Goal: Task Accomplishment & Management: Complete application form

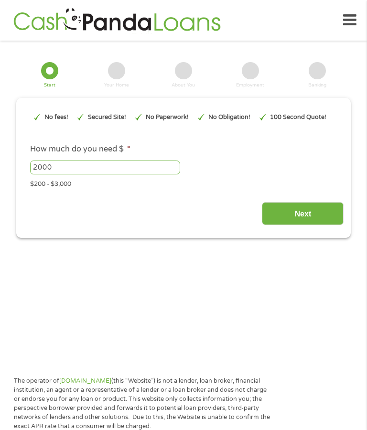
type input "EAIaIQobChMI6_zpmcqDjwMV6inUAR13KiSrEAAYAiAAEgIN8fD_BwE"
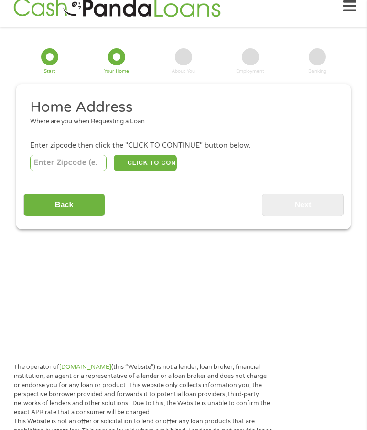
scroll to position [4, 0]
click at [76, 169] on input "number" at bounding box center [68, 163] width 77 height 16
type input "79852"
click at [62, 214] on input "Back" at bounding box center [64, 204] width 82 height 23
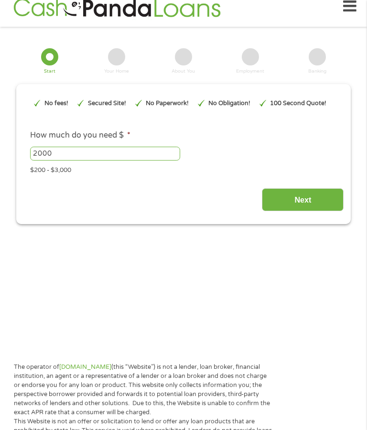
click at [311, 211] on input "Next" at bounding box center [303, 199] width 82 height 23
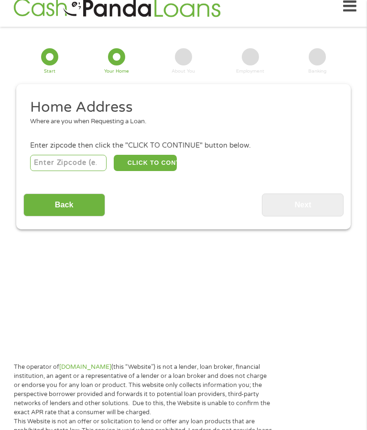
click at [63, 167] on input "number" at bounding box center [68, 163] width 77 height 16
type input "79852"
click at [63, 213] on input "Back" at bounding box center [64, 204] width 82 height 23
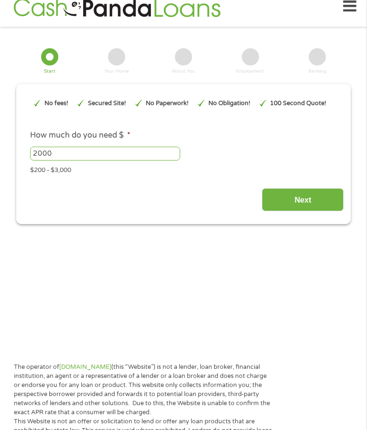
click at [313, 211] on input "Next" at bounding box center [303, 199] width 82 height 23
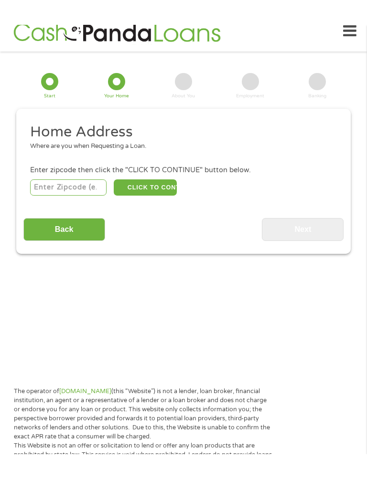
scroll to position [13, 0]
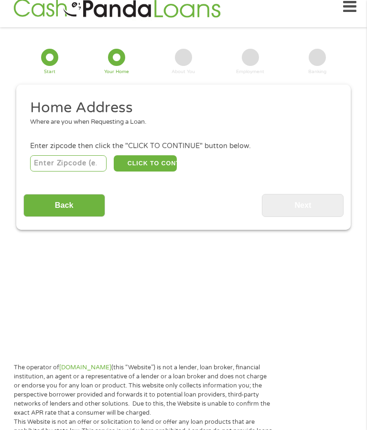
click at [60, 171] on input "number" at bounding box center [68, 163] width 77 height 16
type input "79852"
click at [166, 170] on button "CLICK TO CONTINUE" at bounding box center [145, 163] width 63 height 16
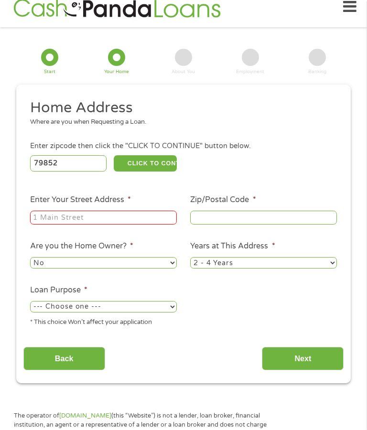
type input "79852"
type input "Terlingua"
select select "[US_STATE]"
click at [113, 225] on input "Enter Your Street Address *" at bounding box center [103, 218] width 147 height 14
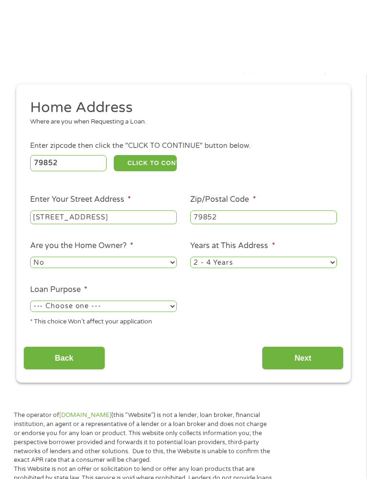
scroll to position [87, 0]
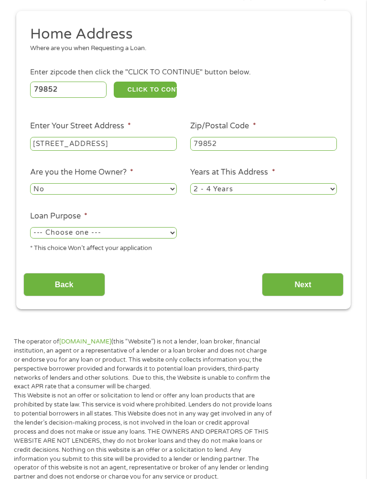
type input "[STREET_ADDRESS]"
click at [145, 195] on select "No Yes" at bounding box center [103, 188] width 147 height 11
select select "yes"
click at [324, 195] on select "1 Year or less 1 - 2 Years 2 - 4 Years Over 4 Years" at bounding box center [263, 188] width 147 height 11
select select "60months"
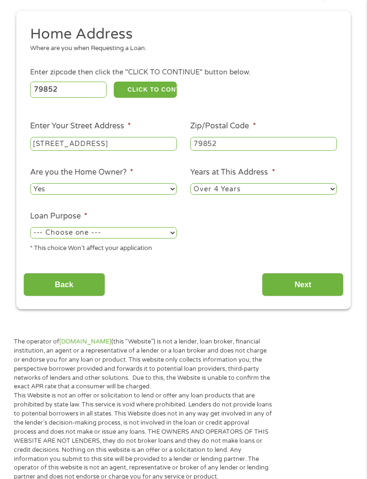
click at [105, 239] on select "--- Choose one --- Pay Bills Debt Consolidation Home Improvement Major Purchase…" at bounding box center [103, 232] width 147 height 11
select select "other"
click at [307, 296] on input "Next" at bounding box center [303, 284] width 82 height 23
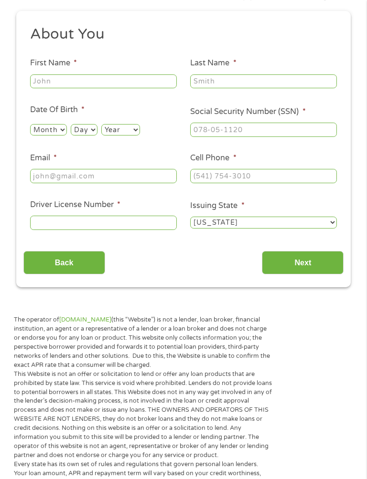
scroll to position [14, 0]
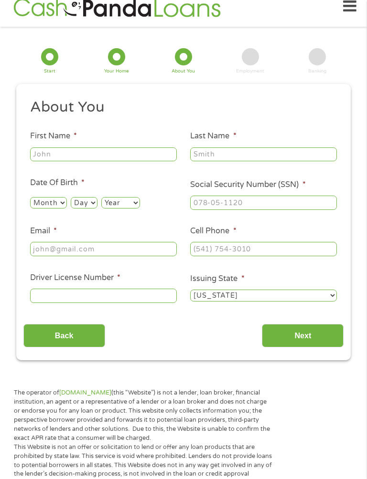
click at [71, 153] on input "First Name *" at bounding box center [103, 155] width 147 height 14
type input "[PERSON_NAME]"
click at [271, 159] on input "Last Name *" at bounding box center [263, 155] width 147 height 14
type input "[PERSON_NAME]"
click at [54, 209] on select "Month 1 2 3 4 5 6 7 8 9 10 11 12" at bounding box center [48, 202] width 37 height 11
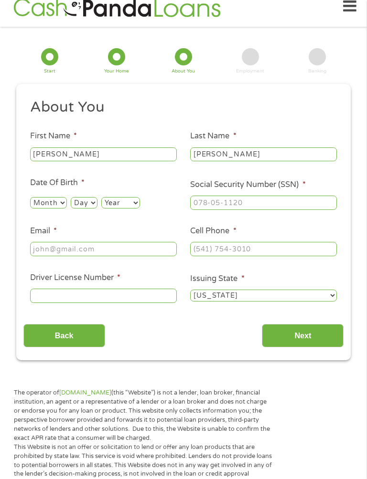
select select "1"
click at [89, 207] on select "Day 1 2 3 4 5 6 7 8 9 10 11 12 13 14 15 16 17 18 19 20 21 22 23 24 25 26 27 28 …" at bounding box center [84, 202] width 26 height 11
select select "24"
click at [129, 205] on select "Year [DATE] 2006 2005 2004 2003 2002 2001 2000 1999 1998 1997 1996 1995 1994 19…" at bounding box center [120, 202] width 39 height 11
select select "1957"
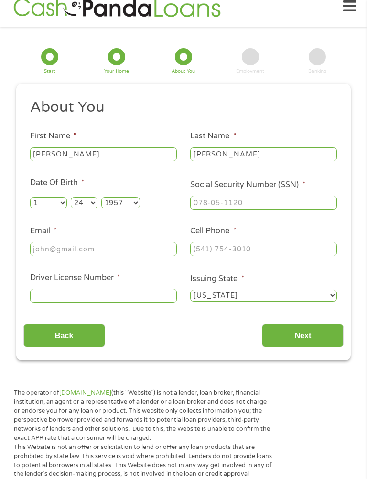
click at [326, 210] on input "Social Security Number (SSN) *" at bounding box center [263, 203] width 147 height 14
type input "083-54-3233"
click at [50, 256] on input "Email *" at bounding box center [103, 249] width 147 height 14
type input "[EMAIL_ADDRESS][DOMAIN_NAME]"
click at [296, 256] on input "Cell Phone *" at bounding box center [263, 249] width 147 height 14
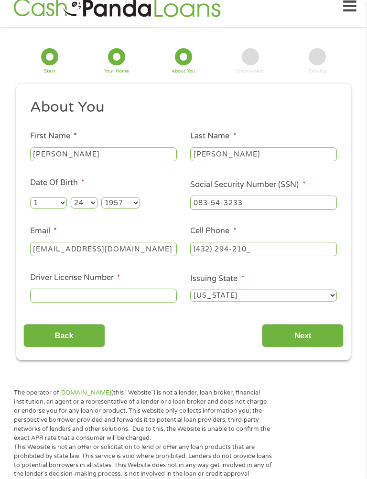
type input "[PHONE_NUMBER]"
click at [50, 303] on input "Driver License Number *" at bounding box center [103, 296] width 147 height 14
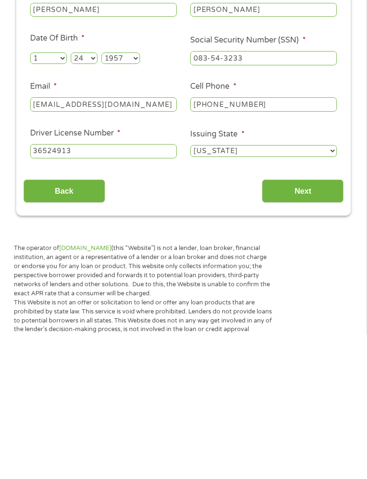
type input "36524913"
click at [314, 324] on input "Next" at bounding box center [303, 335] width 82 height 23
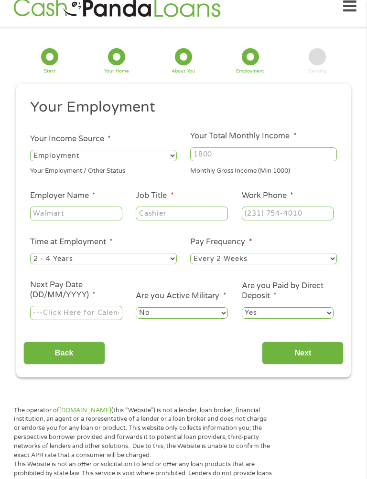
click at [166, 157] on select "--- Choose one --- Employment [DEMOGRAPHIC_DATA] Benefits" at bounding box center [103, 155] width 147 height 11
select select "benefits"
type input "Other"
type input "[PHONE_NUMBER]"
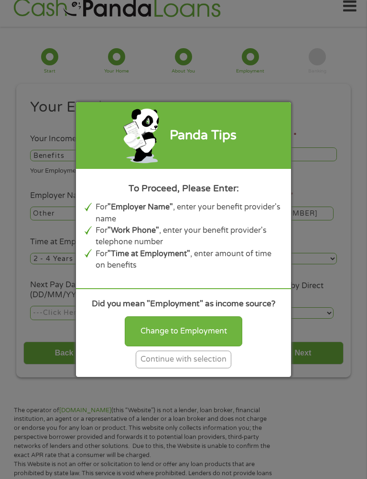
click at [217, 369] on div "Continue with selection" at bounding box center [183, 360] width 95 height 18
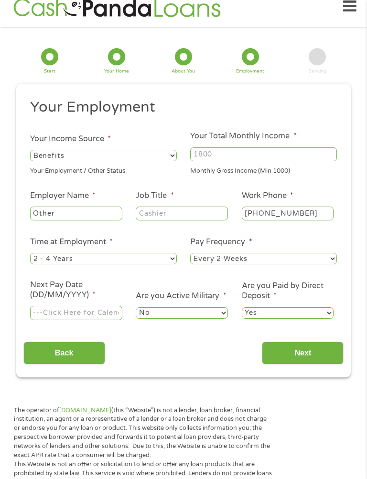
click at [276, 157] on input "Your Total Monthly Income *" at bounding box center [263, 155] width 147 height 14
type input "5500"
click at [94, 219] on input "Other" at bounding box center [76, 214] width 92 height 14
type input "O"
type input "SSI"
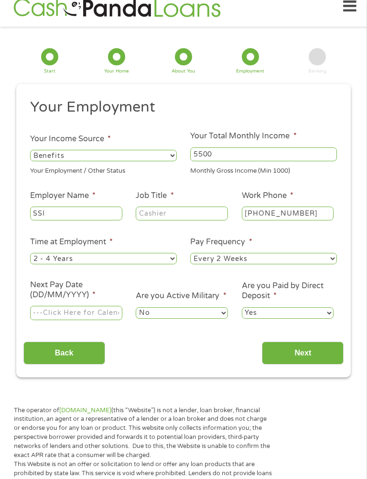
click at [208, 221] on input "Job Title *" at bounding box center [182, 214] width 92 height 14
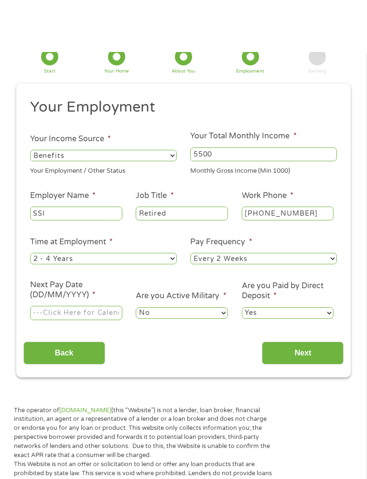
scroll to position [66, 0]
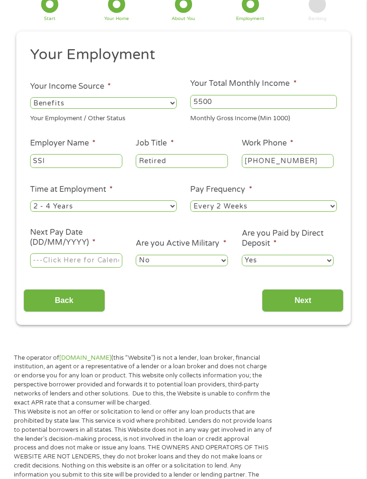
type input "Retired"
click at [330, 212] on select "--- Choose one --- Every 2 Weeks Every Week Monthly Semi-Monthly" at bounding box center [263, 205] width 147 height 11
select select "monthly"
click at [158, 212] on select "--- Choose one --- 1 Year or less 1 - 2 Years 2 - 4 Years Over 4 Years" at bounding box center [103, 205] width 147 height 11
select select "60months"
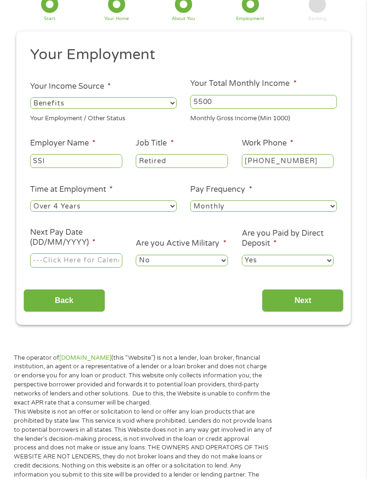
click at [109, 268] on input "Next Pay Date (DD/MM/YYYY) *" at bounding box center [76, 260] width 92 height 14
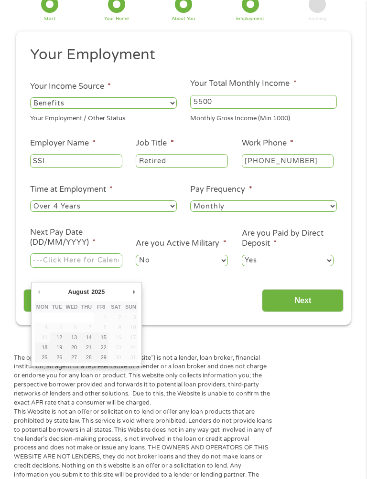
type input "[DATE]"
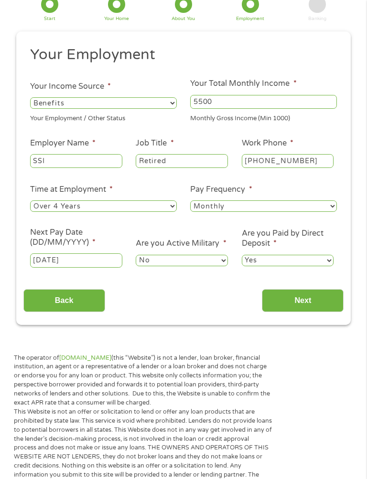
click at [100, 268] on input "[DATE]" at bounding box center [76, 260] width 92 height 14
click at [318, 313] on input "Next" at bounding box center [303, 300] width 82 height 23
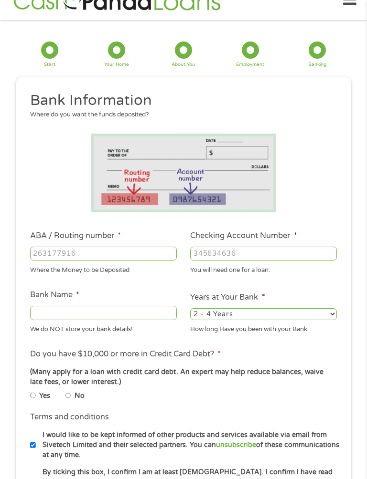
scroll to position [14, 0]
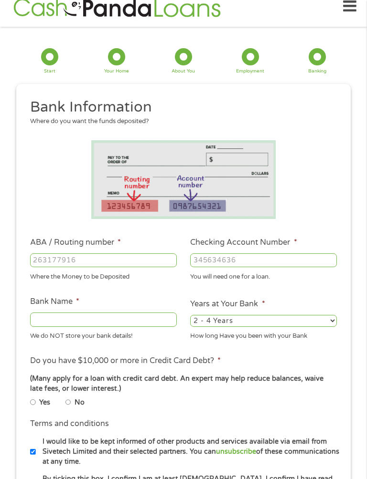
click at [107, 267] on input "ABA / Routing number *" at bounding box center [103, 260] width 147 height 14
type input "312385303"
type input "WESTEX COMMUNITY CREDIT UNION"
type input "312385303"
click at [259, 261] on input "Checking Account Number *" at bounding box center [263, 260] width 147 height 14
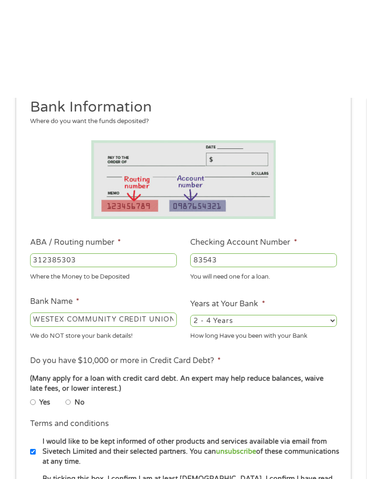
scroll to position [113, 0]
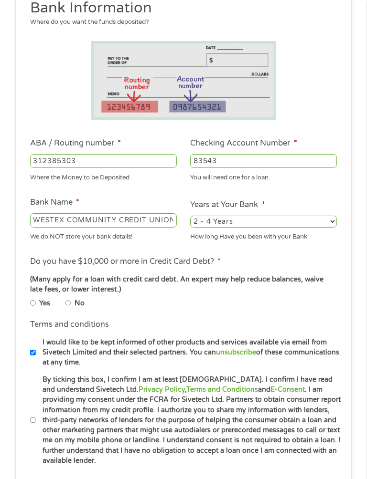
type input "83543"
click at [328, 227] on select "2 - 4 Years 6 - 12 Months 1 - 2 Years Over 4 Years" at bounding box center [263, 221] width 147 height 11
select select "60months"
click at [82, 309] on label "No" at bounding box center [79, 303] width 10 height 11
click at [71, 306] on input "No" at bounding box center [68, 303] width 6 height 6
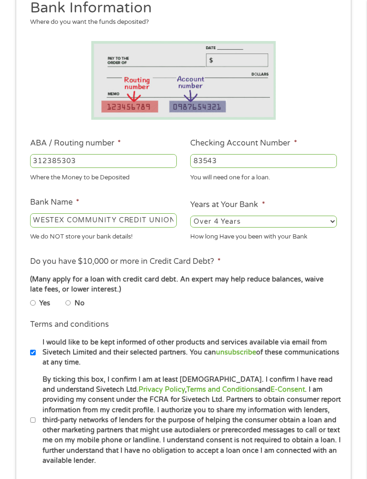
radio input "true"
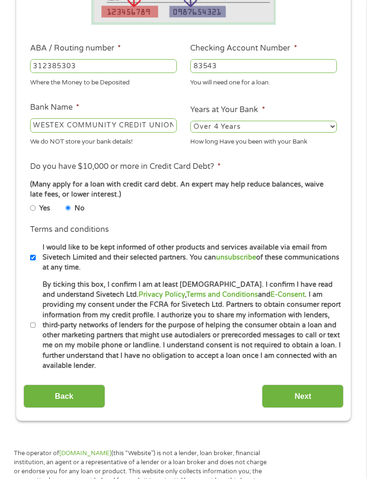
scroll to position [213, 0]
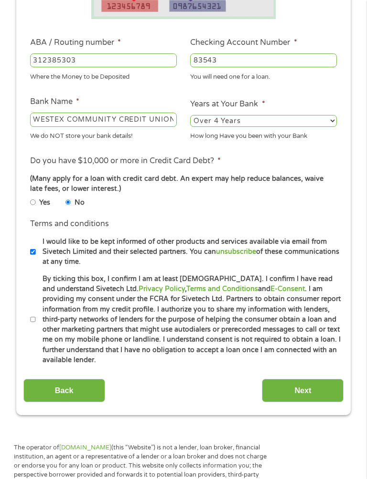
click at [40, 356] on label "By ticking this box, I confirm I am at least [DEMOGRAPHIC_DATA]. I confirm I ha…" at bounding box center [189, 319] width 307 height 91
click at [36, 323] on input "By ticking this box, I confirm I am at least [DEMOGRAPHIC_DATA]. I confirm I ha…" at bounding box center [33, 320] width 6 height 6
checkbox input "true"
click at [318, 402] on input "Next" at bounding box center [303, 390] width 82 height 23
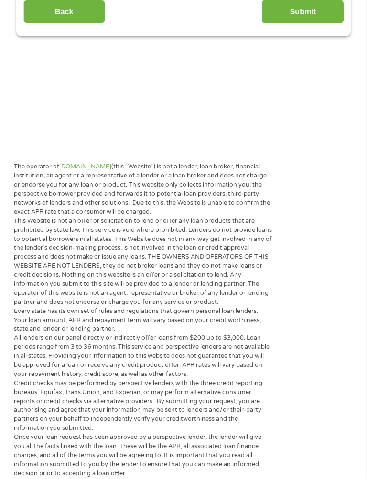
scroll to position [14, 0]
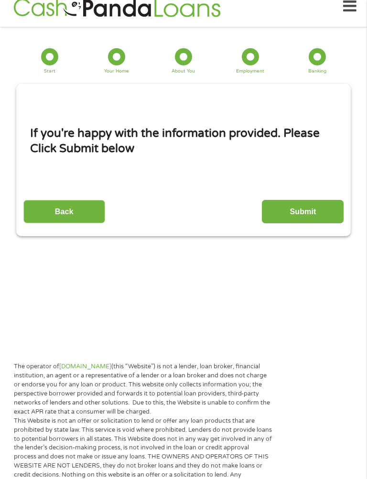
click at [315, 221] on input "Submit" at bounding box center [303, 211] width 82 height 23
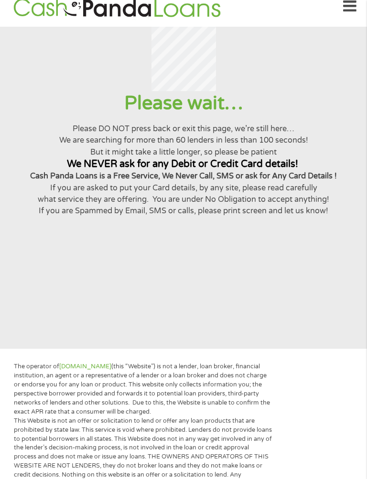
scroll to position [0, 0]
